Goal: Task Accomplishment & Management: Complete application form

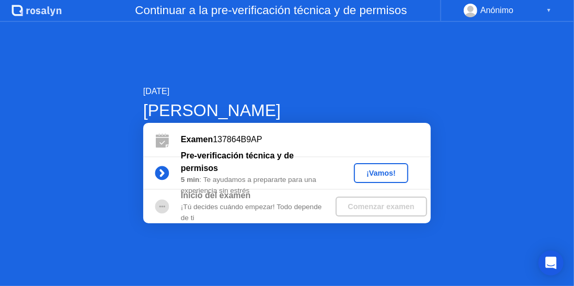
click at [385, 175] on div "¡Vamos!" at bounding box center [381, 173] width 46 height 8
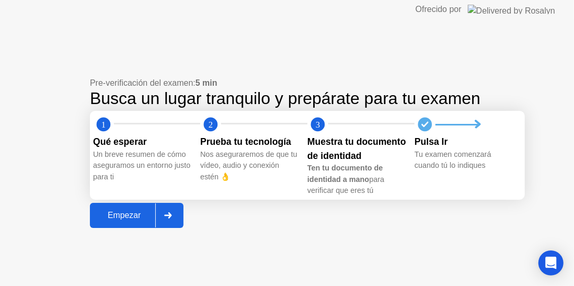
click at [130, 220] on div "Empezar" at bounding box center [124, 215] width 62 height 9
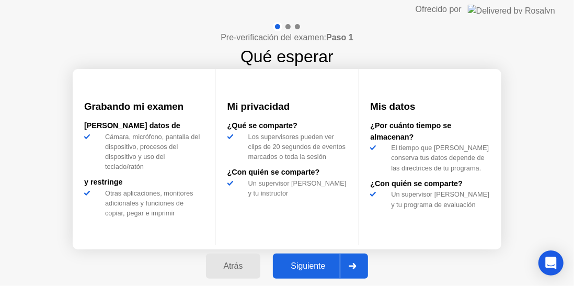
click at [323, 265] on div "Siguiente" at bounding box center [308, 265] width 64 height 9
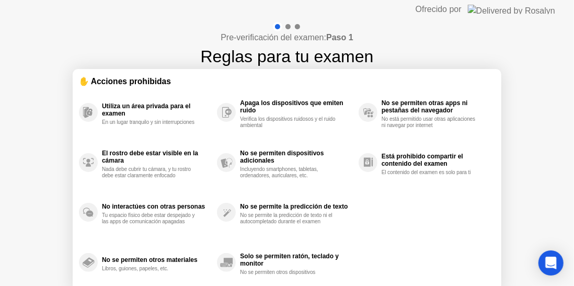
click at [357, 247] on div "Solo se permiten ratón, teclado y monitor No se permiten otros dispositivos" at bounding box center [287, 262] width 141 height 50
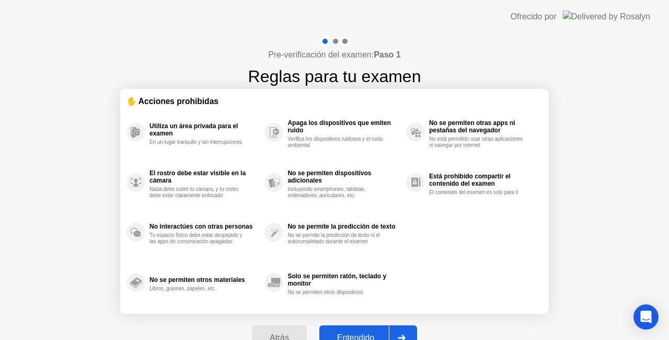
click at [359, 285] on div "Entendido" at bounding box center [355, 337] width 66 height 9
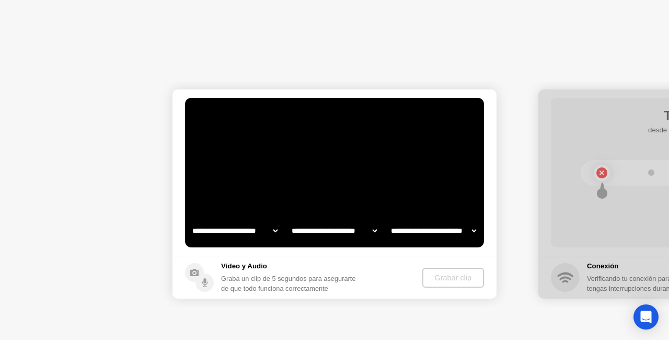
select select "**********"
select select "*******"
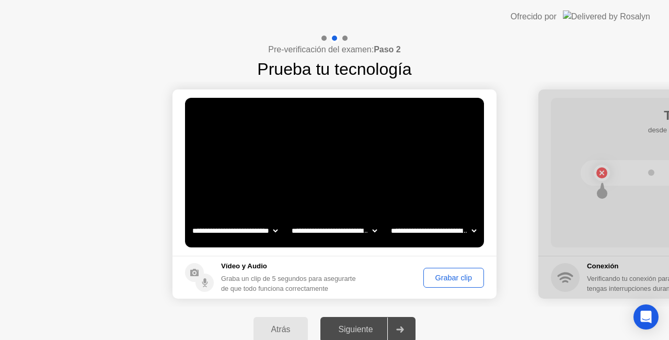
click at [447, 277] on div "Grabar clip" at bounding box center [453, 277] width 53 height 8
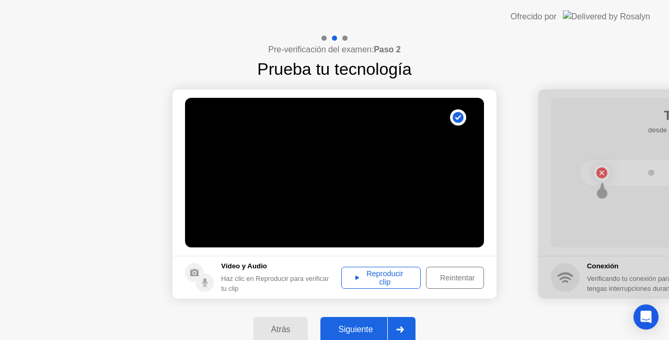
click at [395, 284] on div "Reproducir clip" at bounding box center [381, 277] width 72 height 17
click at [365, 285] on div "Siguiente" at bounding box center [355, 328] width 64 height 9
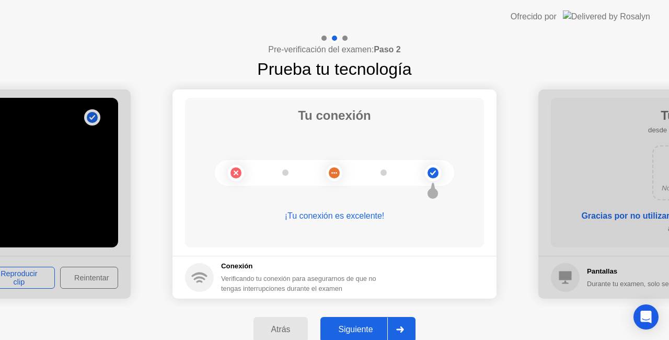
click at [360, 285] on div "Siguiente" at bounding box center [355, 328] width 64 height 9
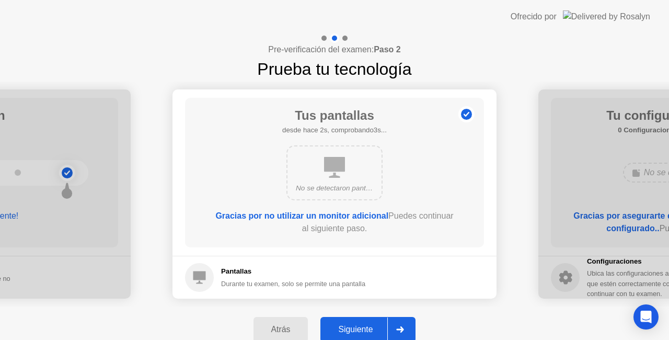
click at [364, 285] on div "Siguiente" at bounding box center [355, 328] width 64 height 9
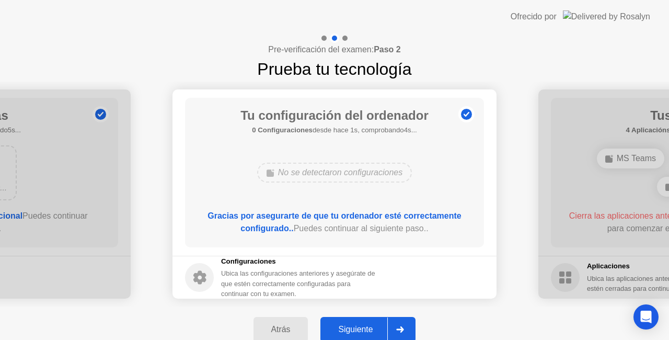
click at [368, 285] on div "Siguiente" at bounding box center [355, 328] width 64 height 9
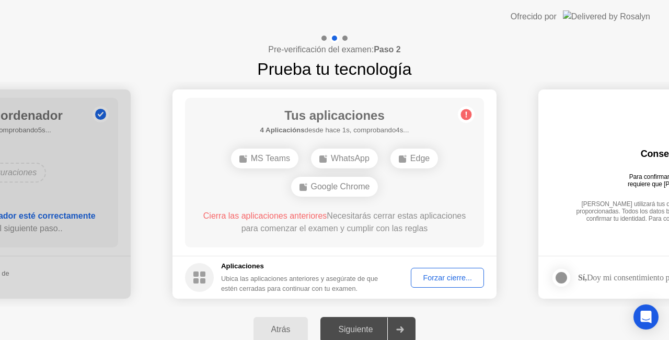
click at [447, 277] on div "Forzar cierre..." at bounding box center [447, 277] width 66 height 8
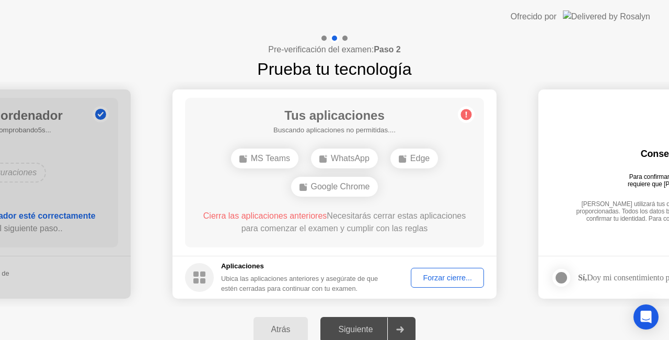
click at [458, 278] on div "Forzar cierre..." at bounding box center [447, 277] width 66 height 8
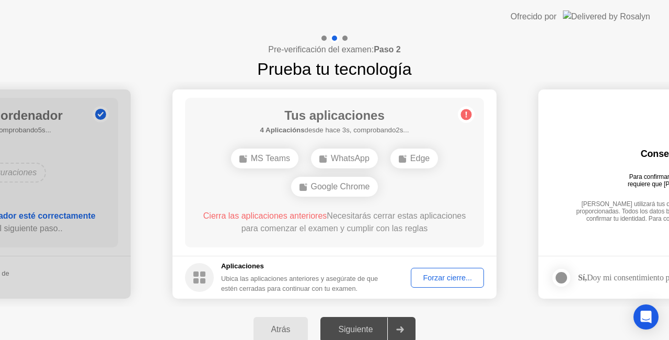
click at [429, 274] on div "Forzar cierre..." at bounding box center [447, 277] width 66 height 8
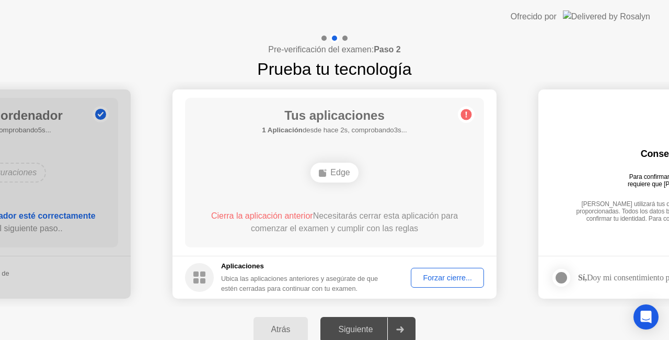
click at [429, 274] on div "Forzar cierre..." at bounding box center [447, 277] width 66 height 8
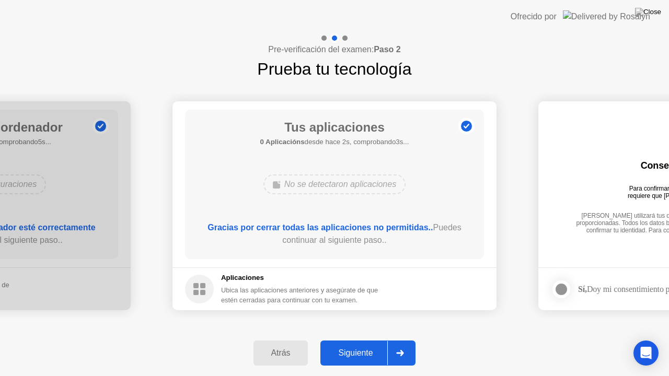
click at [368, 285] on div "Siguiente" at bounding box center [355, 352] width 64 height 9
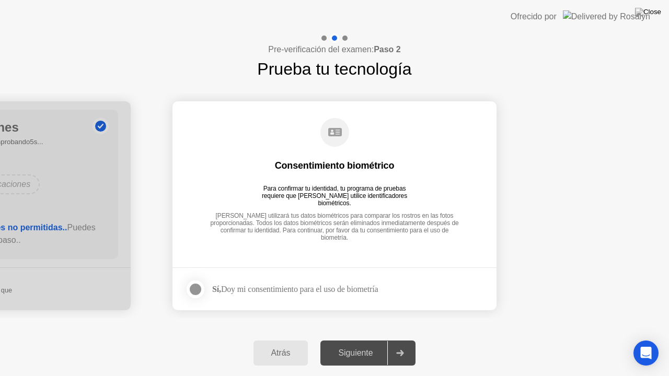
click at [195, 285] on div at bounding box center [195, 289] width 13 height 13
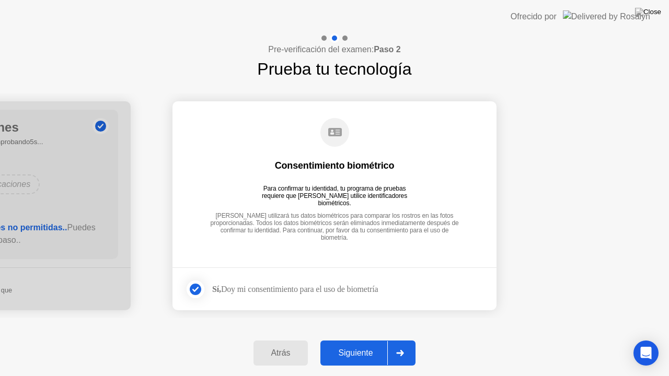
click at [353, 285] on div "Siguiente" at bounding box center [355, 352] width 64 height 9
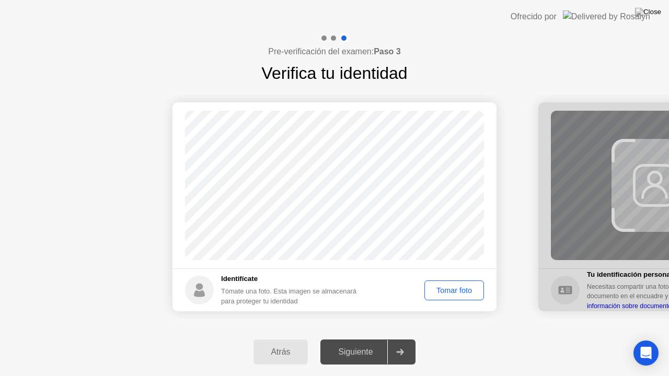
click at [452, 285] on div "Tomar foto" at bounding box center [454, 290] width 52 height 8
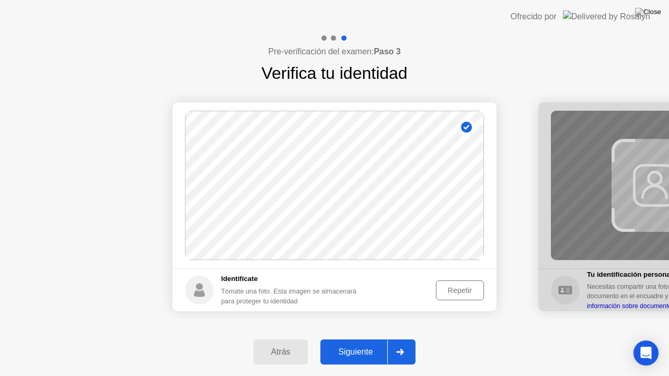
click at [358, 285] on div "Siguiente" at bounding box center [355, 351] width 64 height 9
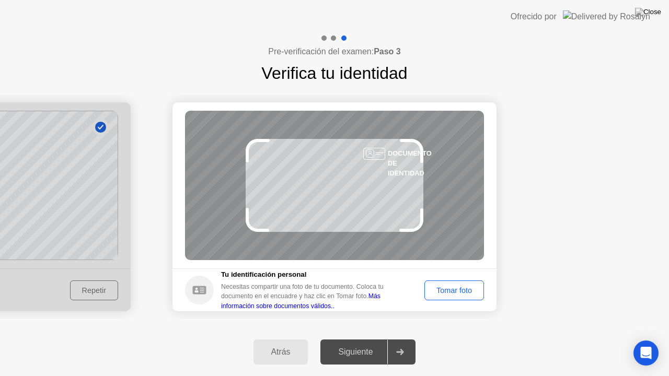
click at [463, 285] on div "Tomar foto" at bounding box center [454, 290] width 52 height 8
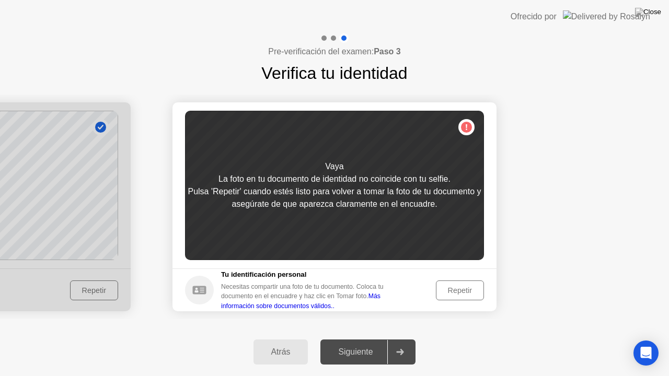
click at [471, 285] on div "Repetir" at bounding box center [459, 290] width 41 height 8
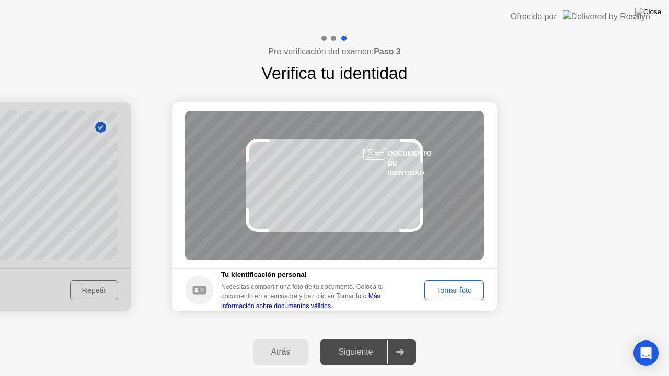
click at [471, 285] on div "Tomar foto" at bounding box center [454, 290] width 52 height 8
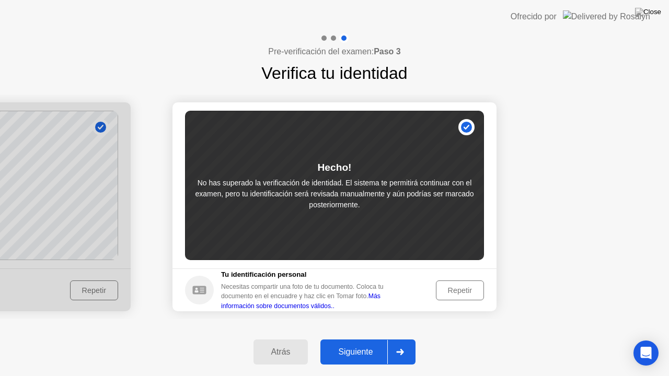
click at [360, 285] on div "Siguiente" at bounding box center [355, 351] width 64 height 9
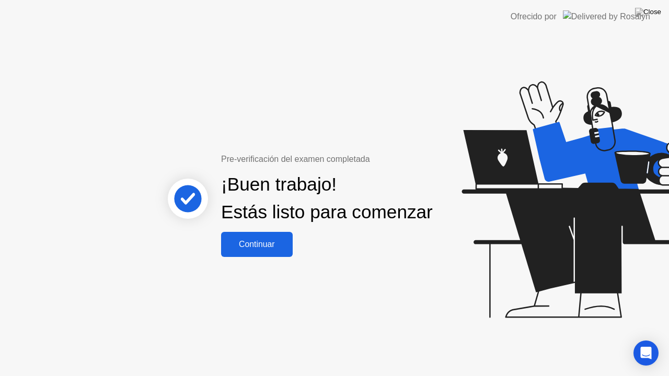
click at [263, 249] on div "Continuar" at bounding box center [256, 244] width 65 height 9
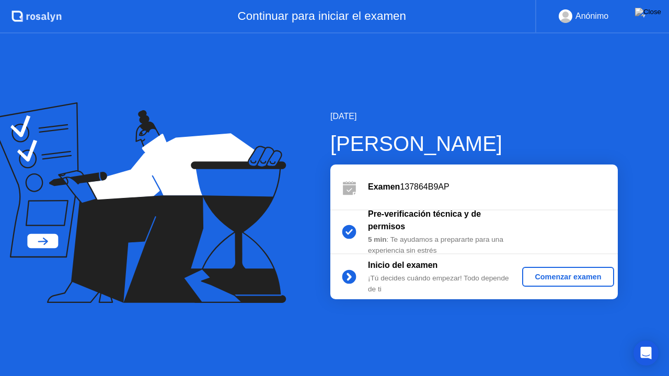
click at [558, 277] on div "Comenzar examen" at bounding box center [567, 277] width 83 height 8
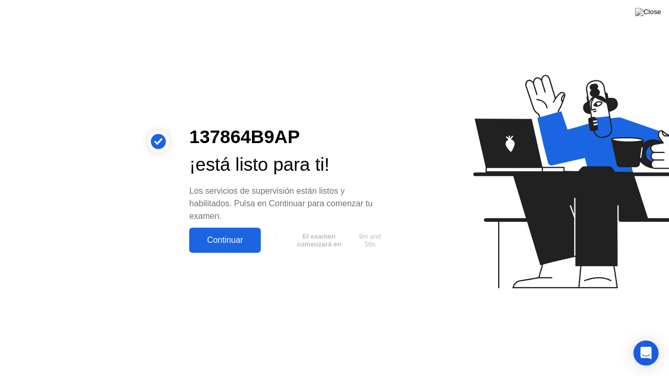
click at [240, 241] on div "Continuar" at bounding box center [224, 240] width 65 height 9
